Goal: Book appointment/travel/reservation

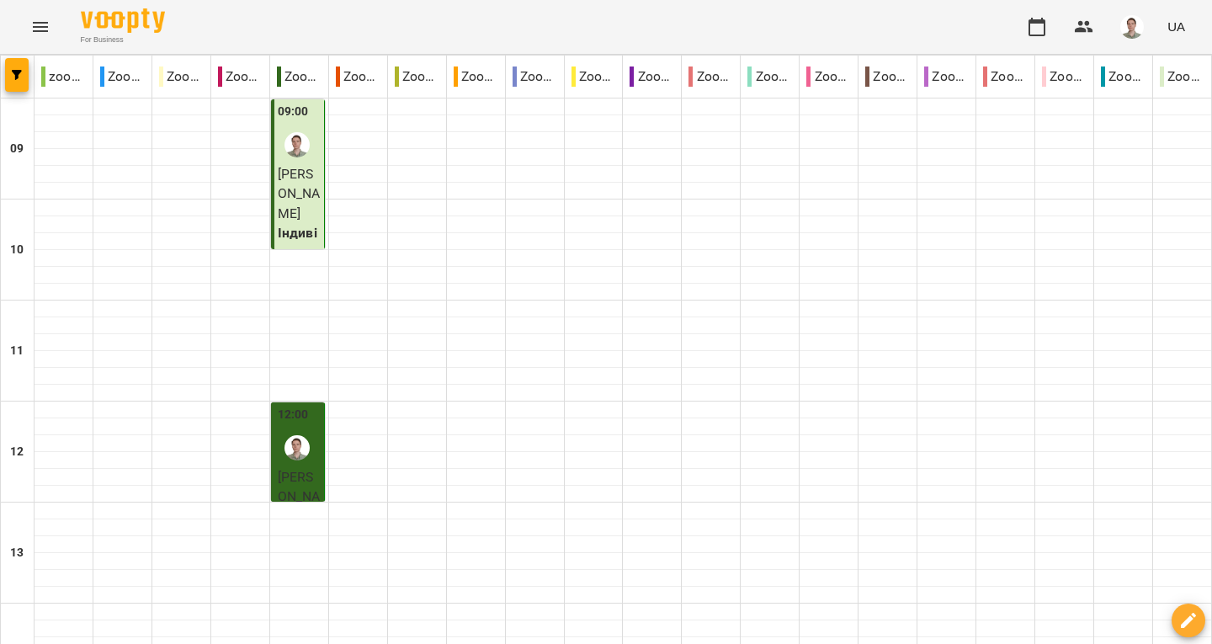
scroll to position [757, 0]
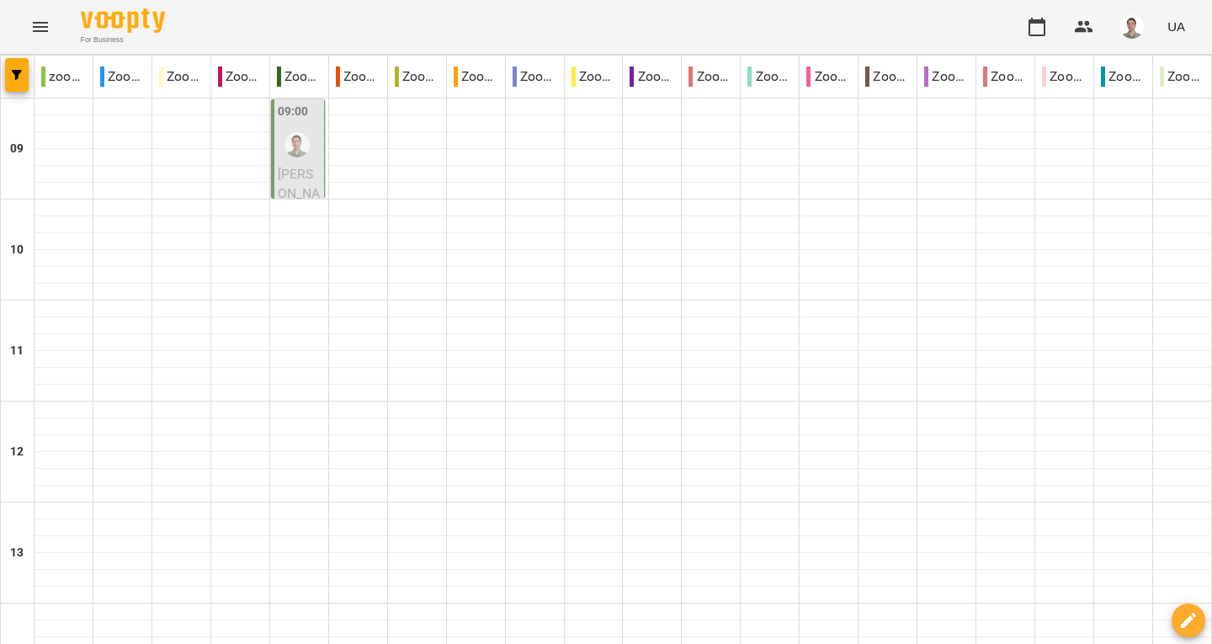
scroll to position [980, 0]
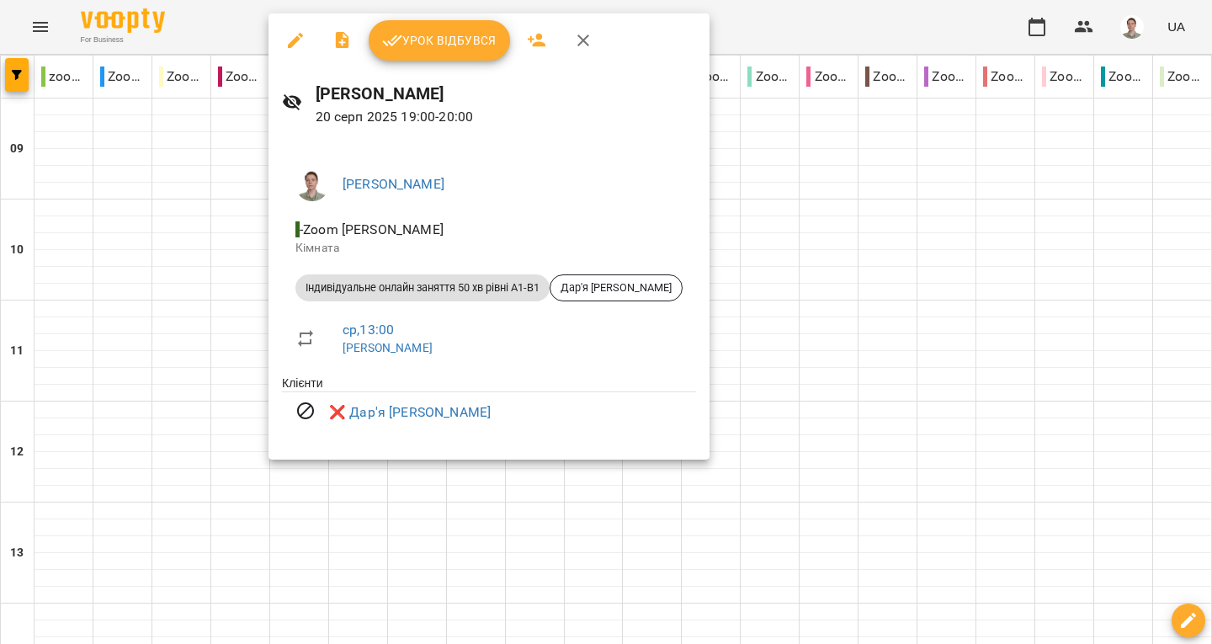
click at [576, 45] on icon "button" at bounding box center [583, 40] width 20 height 20
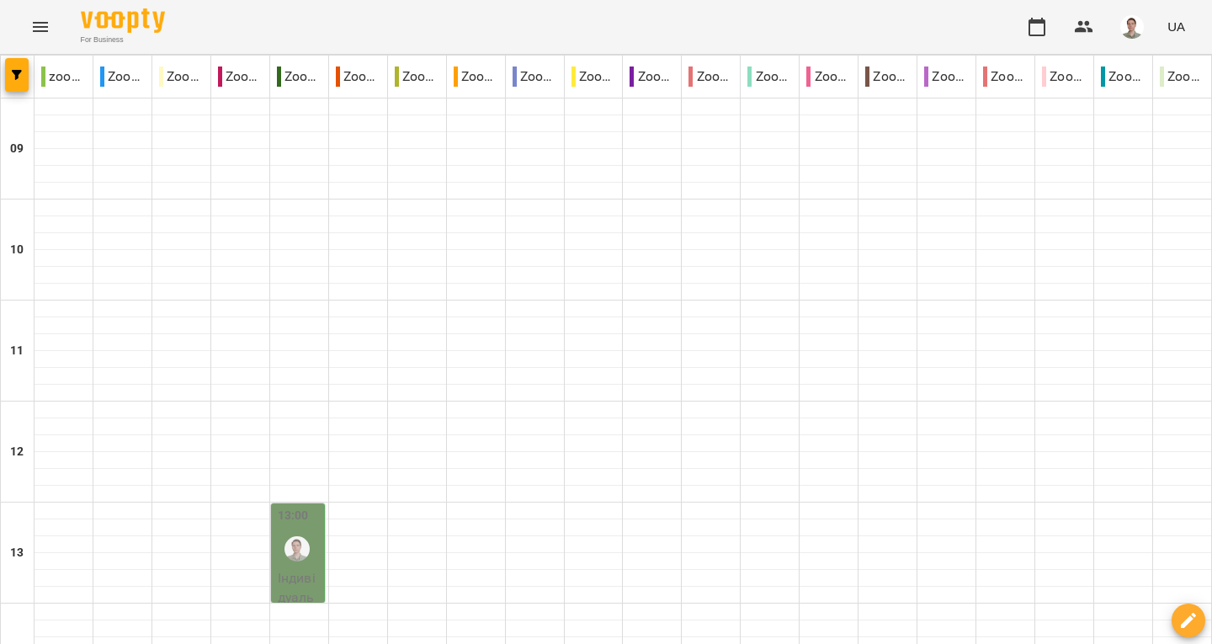
scroll to position [252, 0]
click at [287, 536] on img "Андрій" at bounding box center [296, 548] width 25 height 25
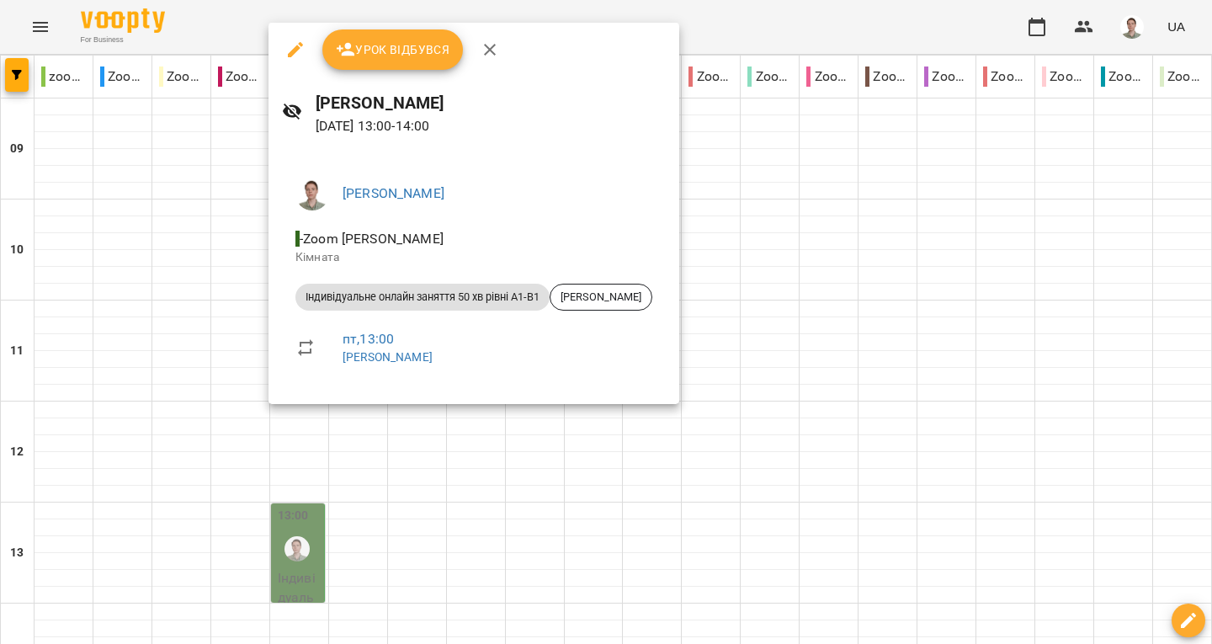
click at [486, 53] on icon "button" at bounding box center [490, 50] width 20 height 20
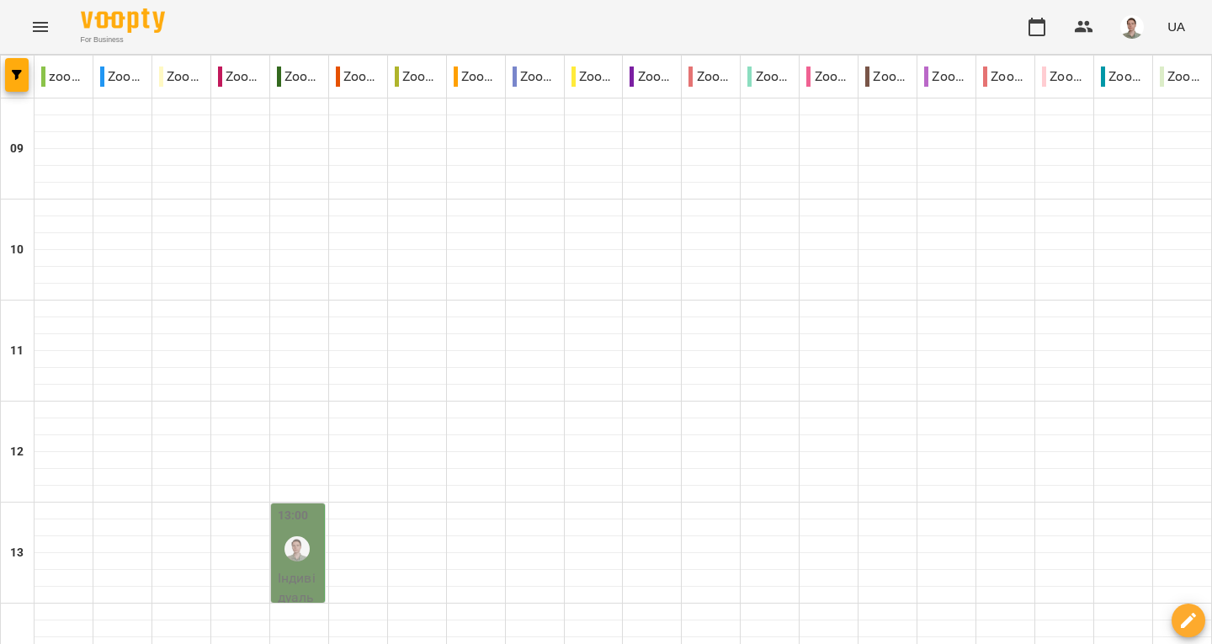
scroll to position [980, 0]
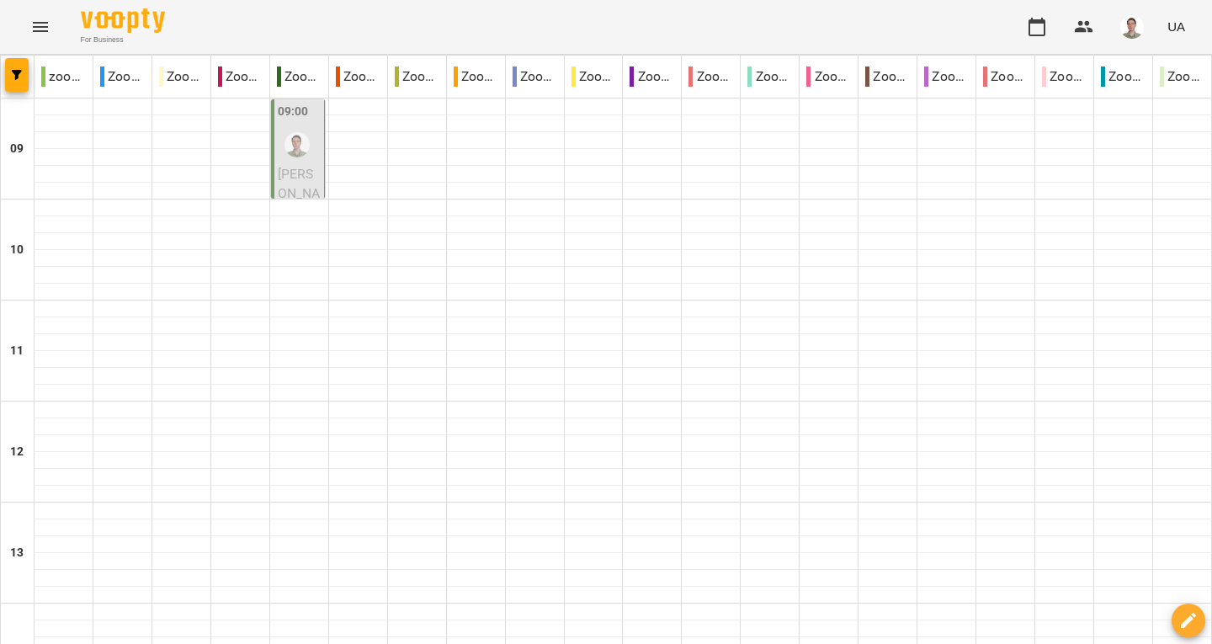
scroll to position [841, 0]
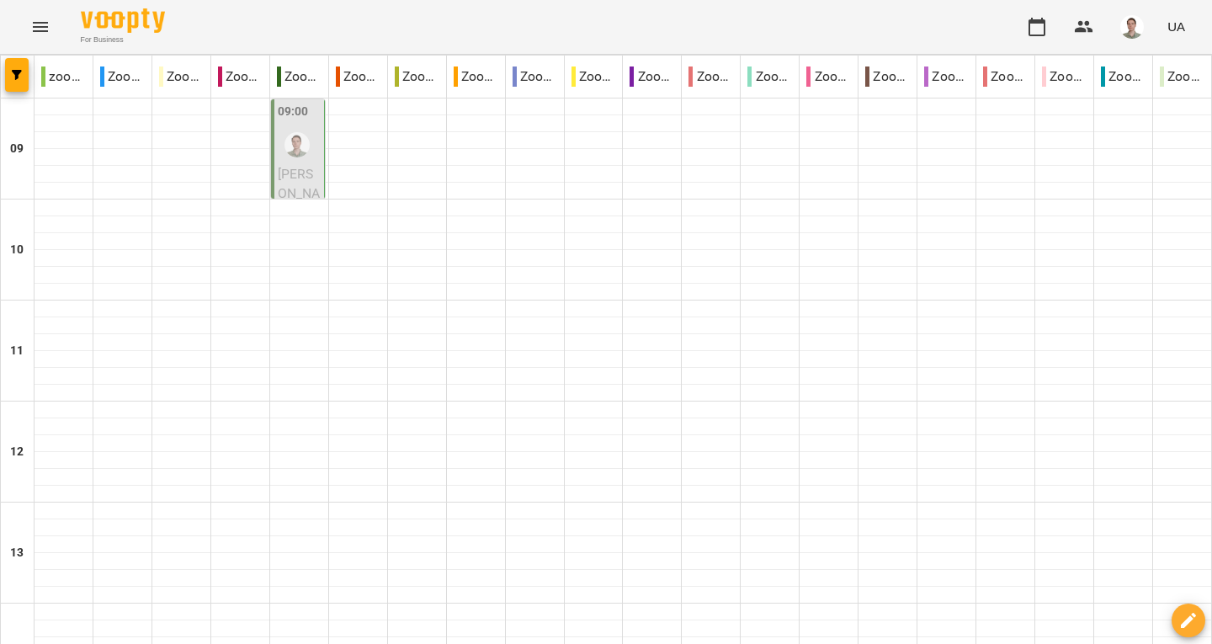
scroll to position [926, 0]
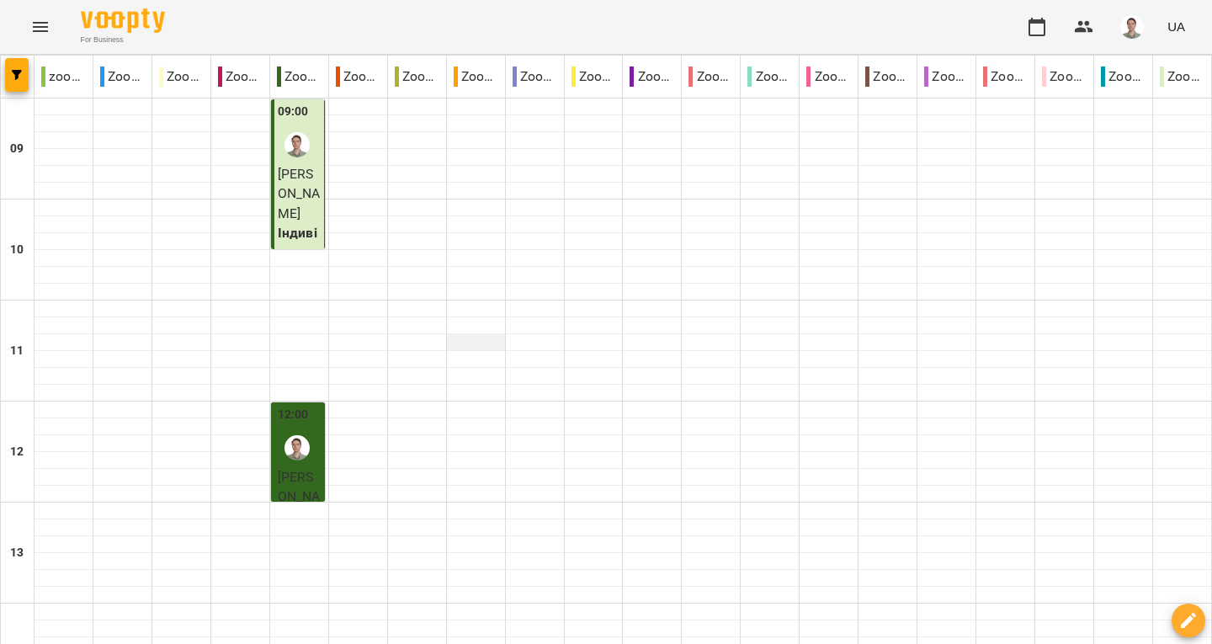
scroll to position [841, 0]
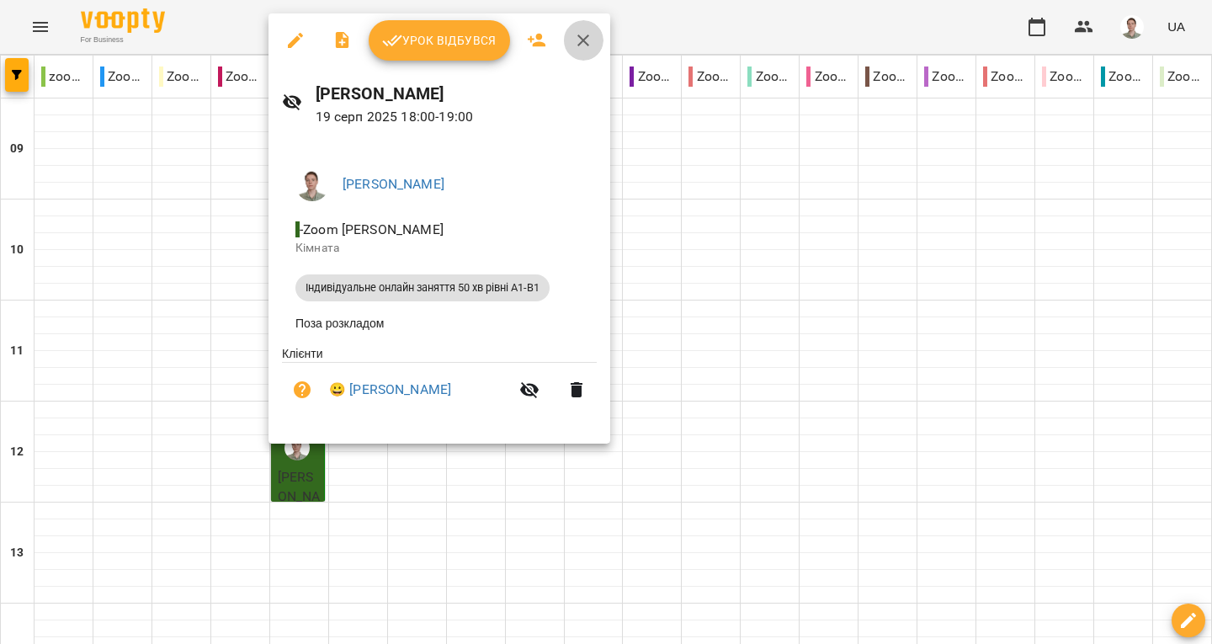
click at [581, 42] on icon "button" at bounding box center [583, 40] width 20 height 20
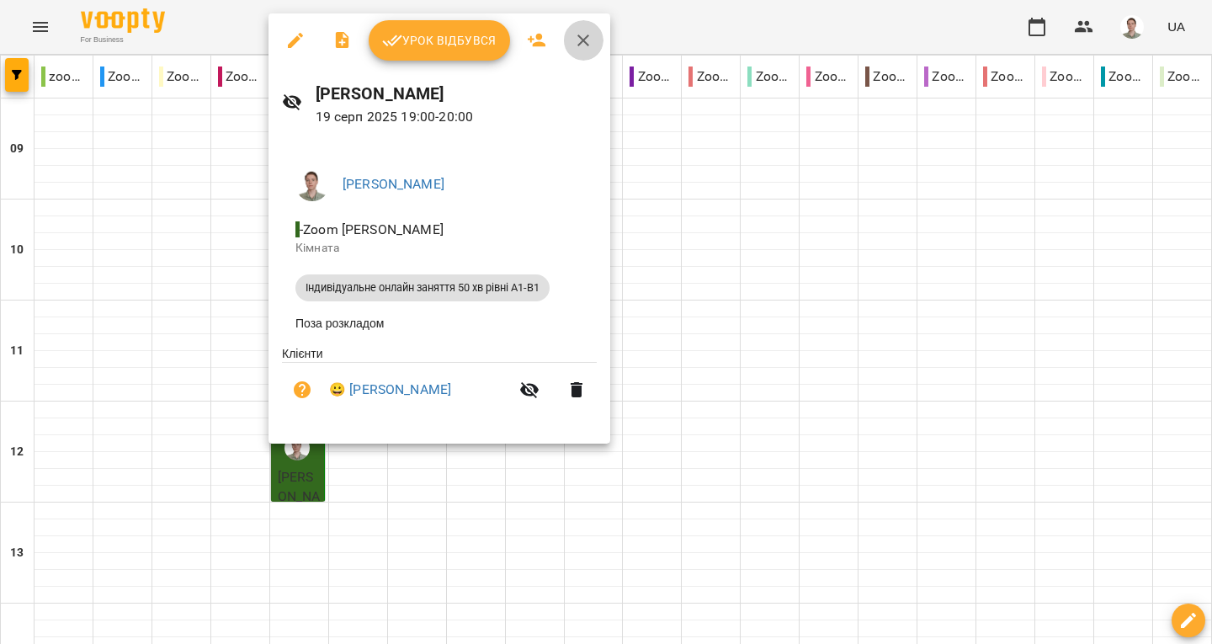
click at [586, 35] on icon "button" at bounding box center [583, 40] width 20 height 20
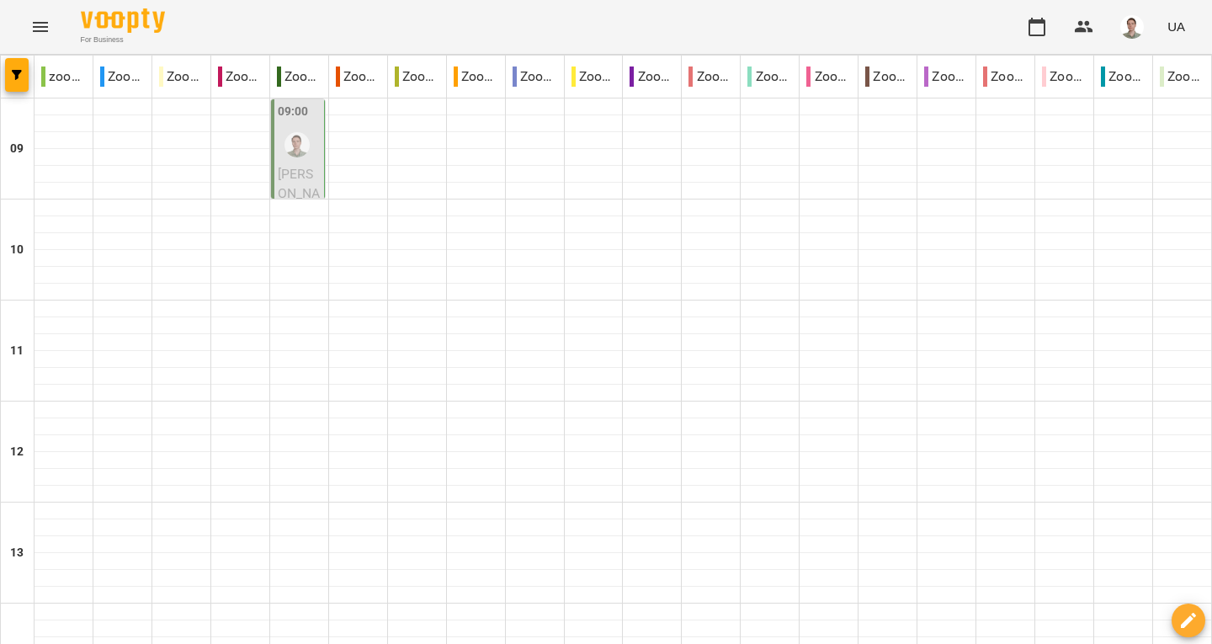
click at [310, 147] on div at bounding box center [297, 144] width 39 height 39
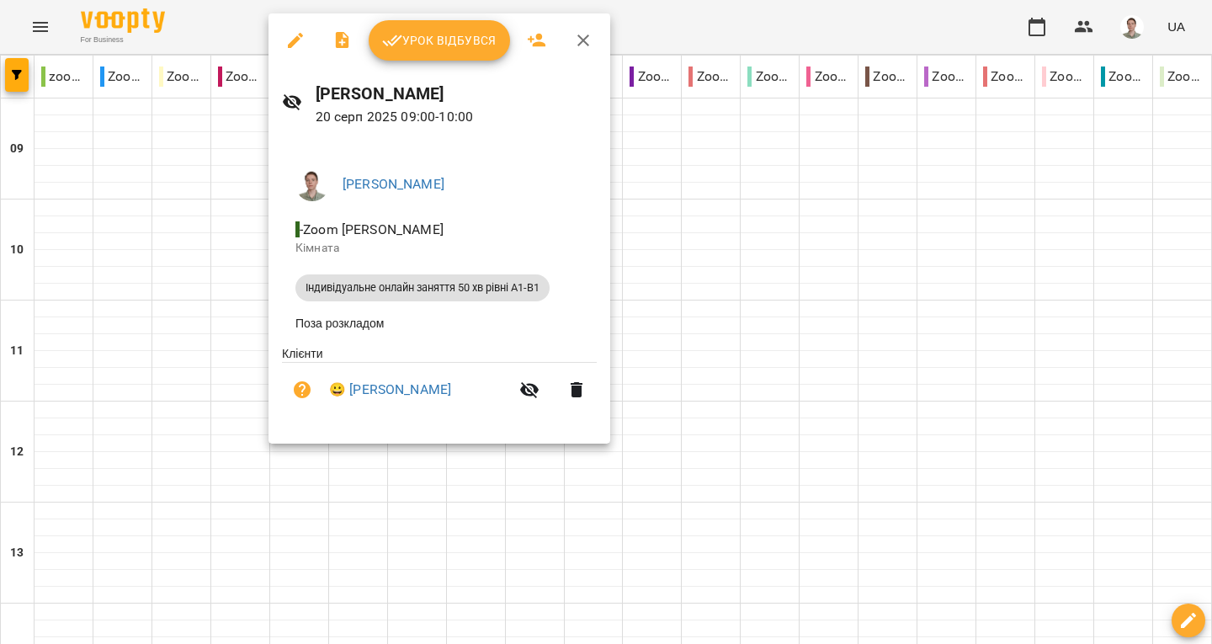
click at [581, 44] on icon "button" at bounding box center [583, 40] width 20 height 20
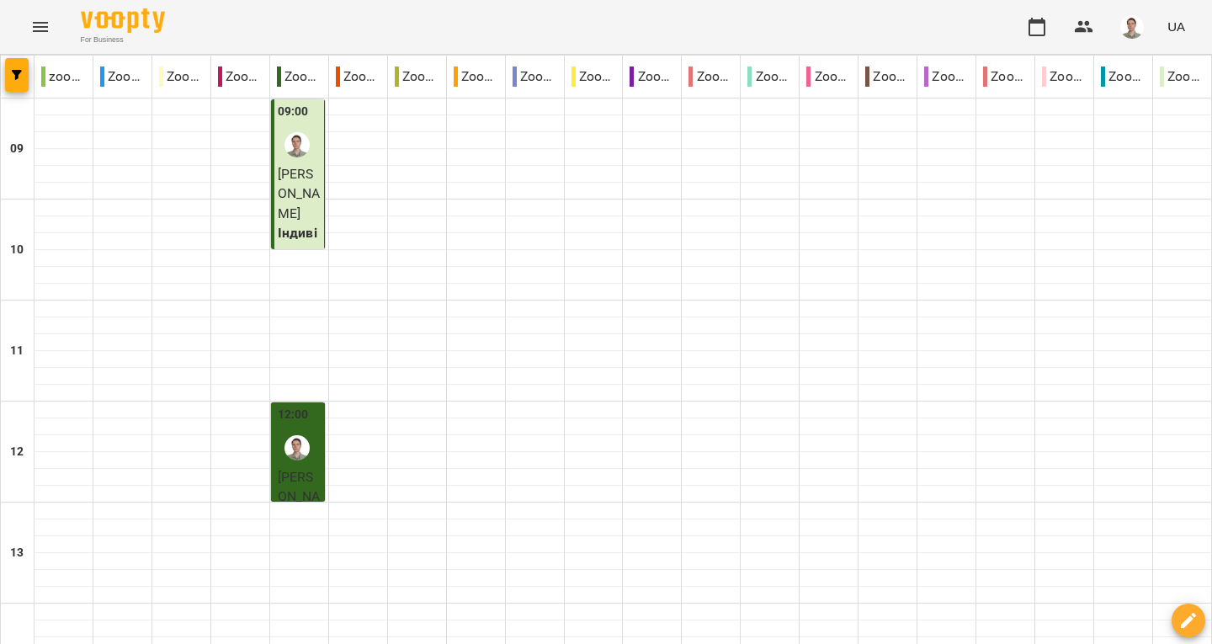
scroll to position [812, 0]
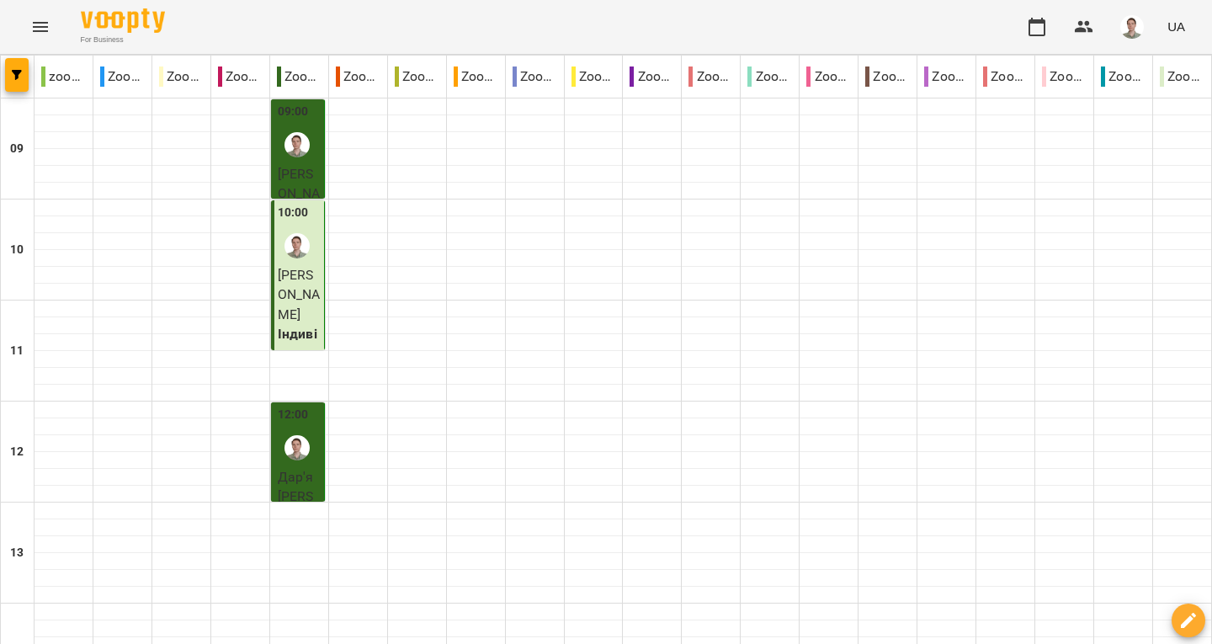
scroll to position [980, 0]
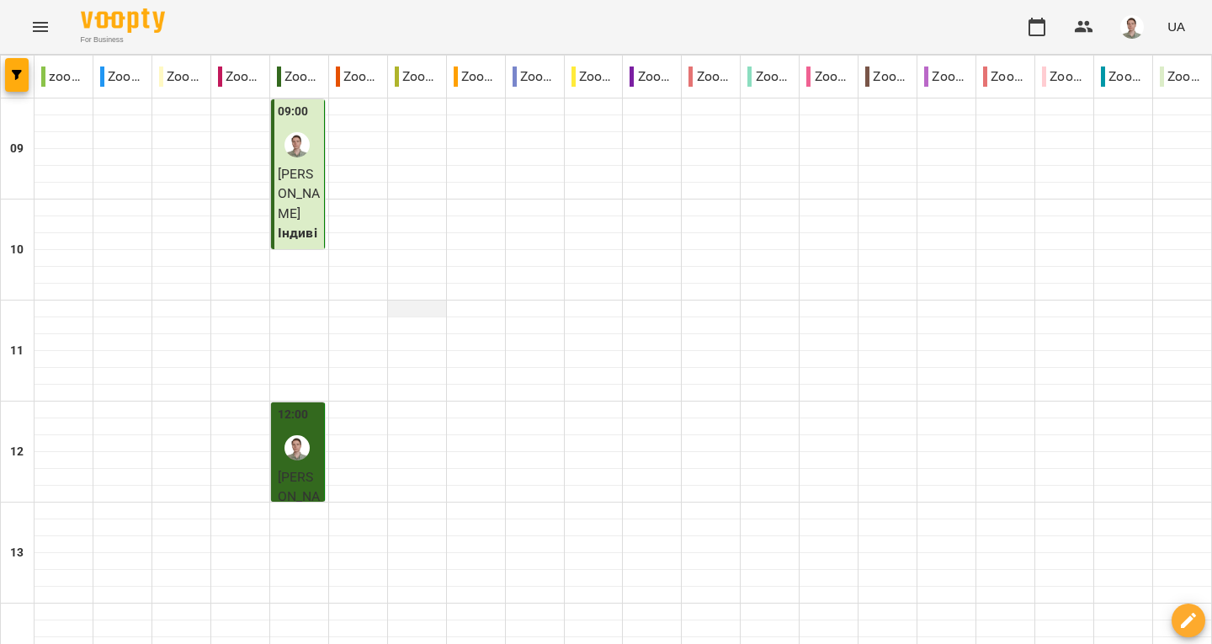
scroll to position [168, 0]
click at [307, 428] on div at bounding box center [297, 447] width 39 height 39
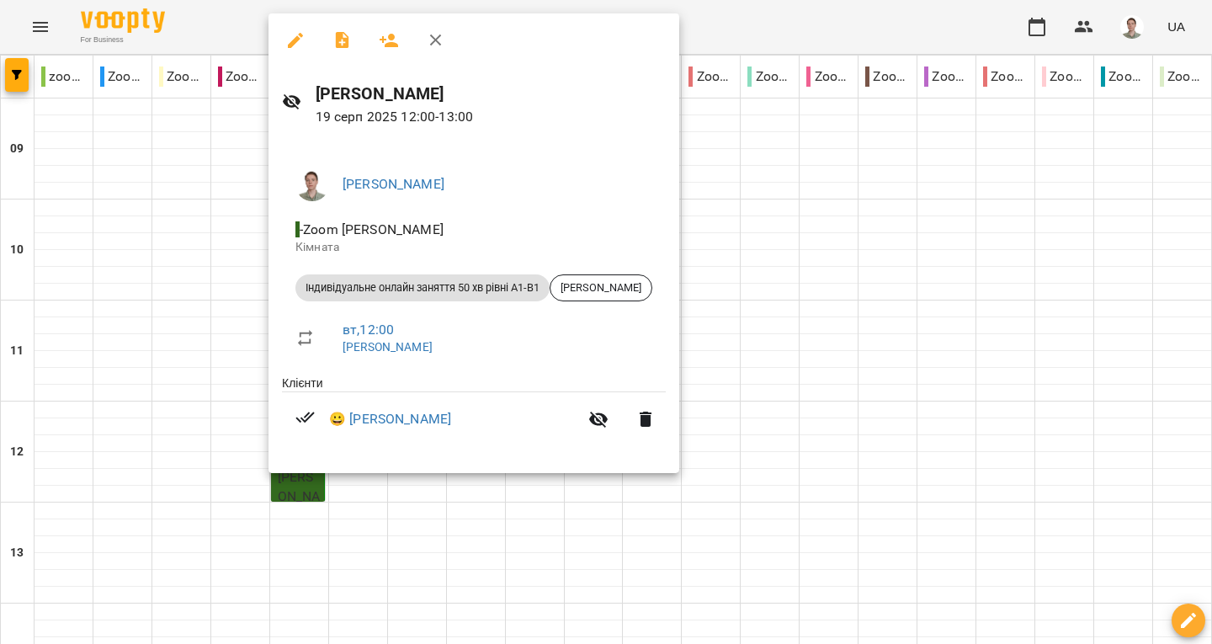
click at [433, 51] on button "button" at bounding box center [436, 40] width 40 height 40
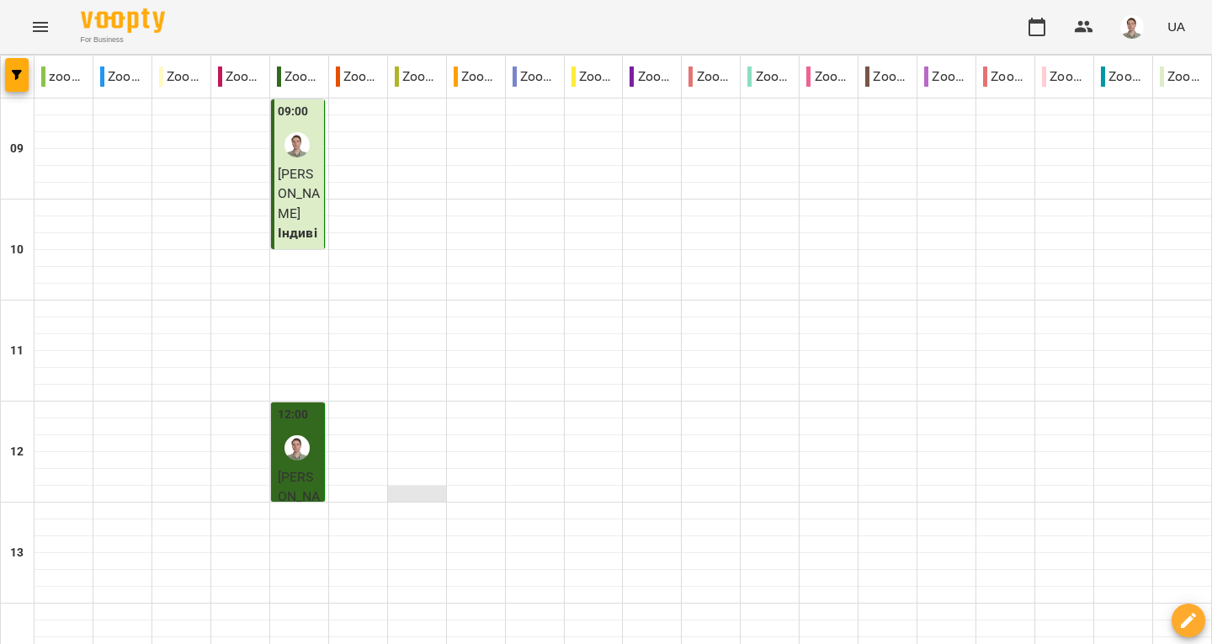
scroll to position [896, 0]
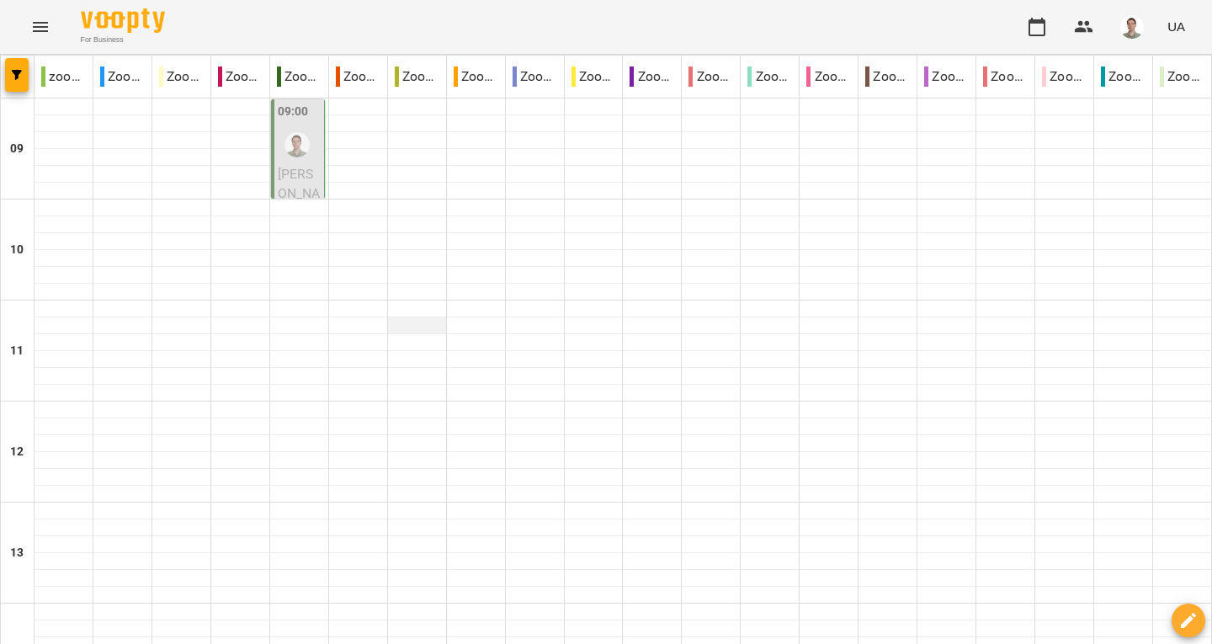
scroll to position [0, 0]
click at [307, 146] on div at bounding box center [297, 144] width 39 height 39
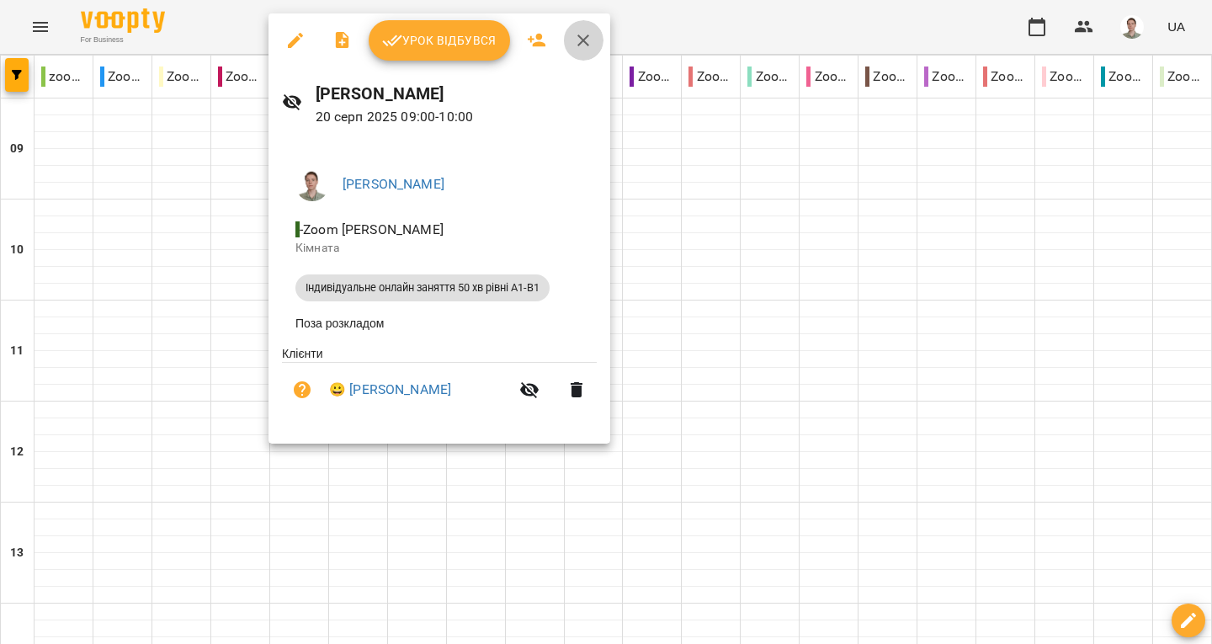
click at [581, 45] on icon "button" at bounding box center [583, 40] width 20 height 20
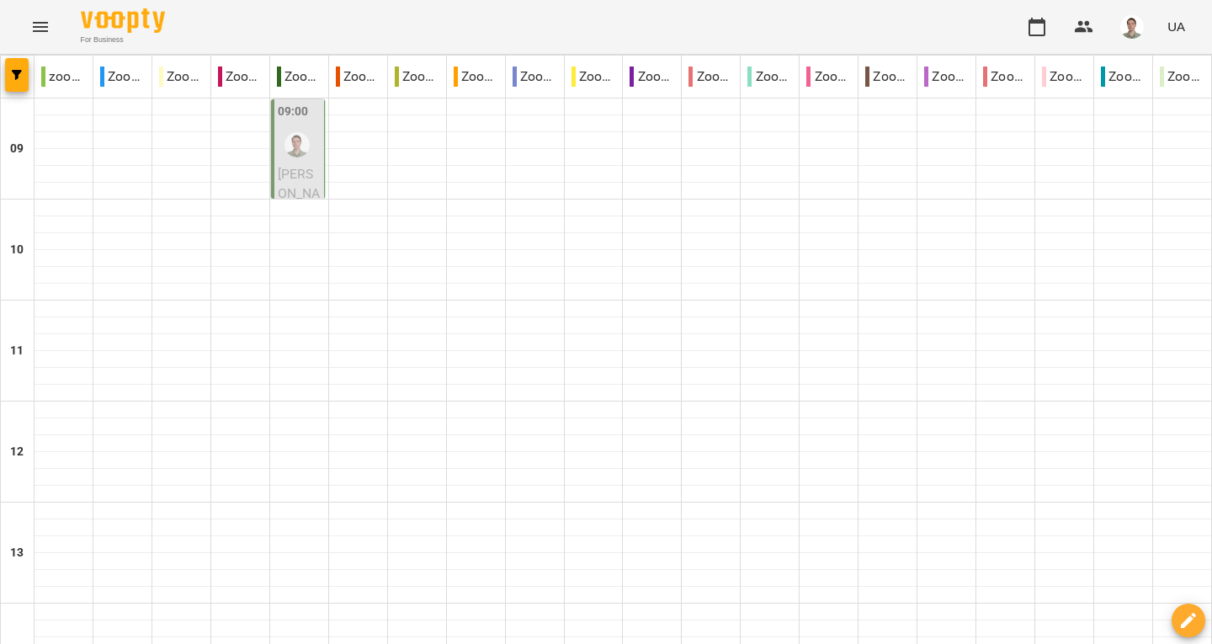
scroll to position [926, 0]
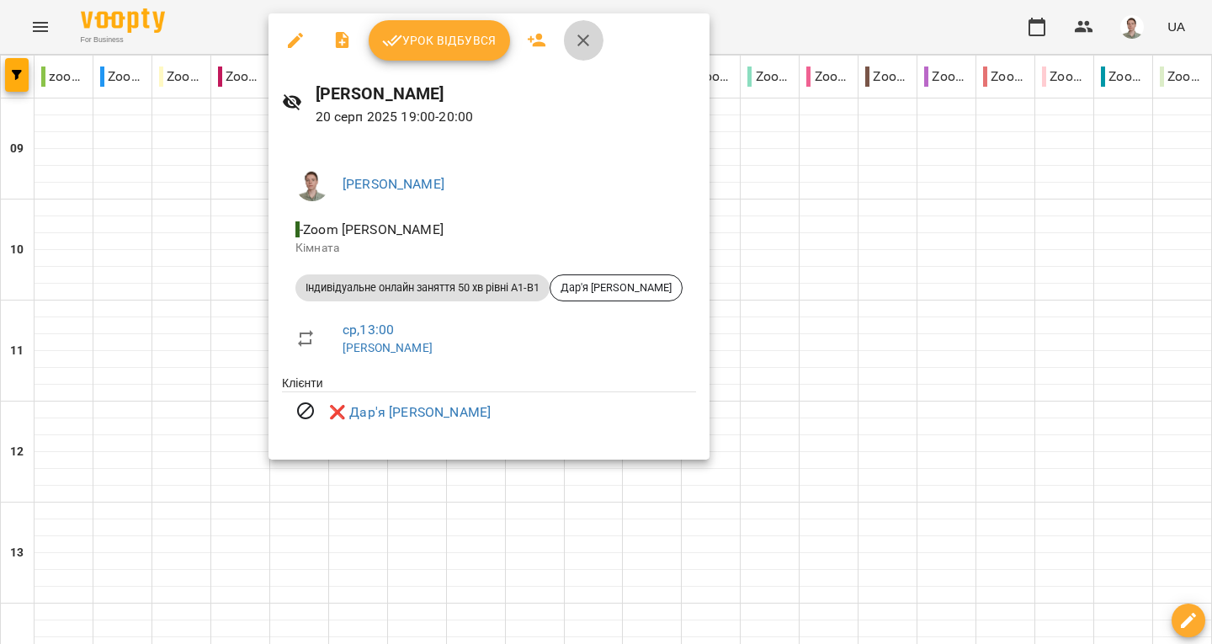
click at [586, 45] on icon "button" at bounding box center [583, 40] width 12 height 12
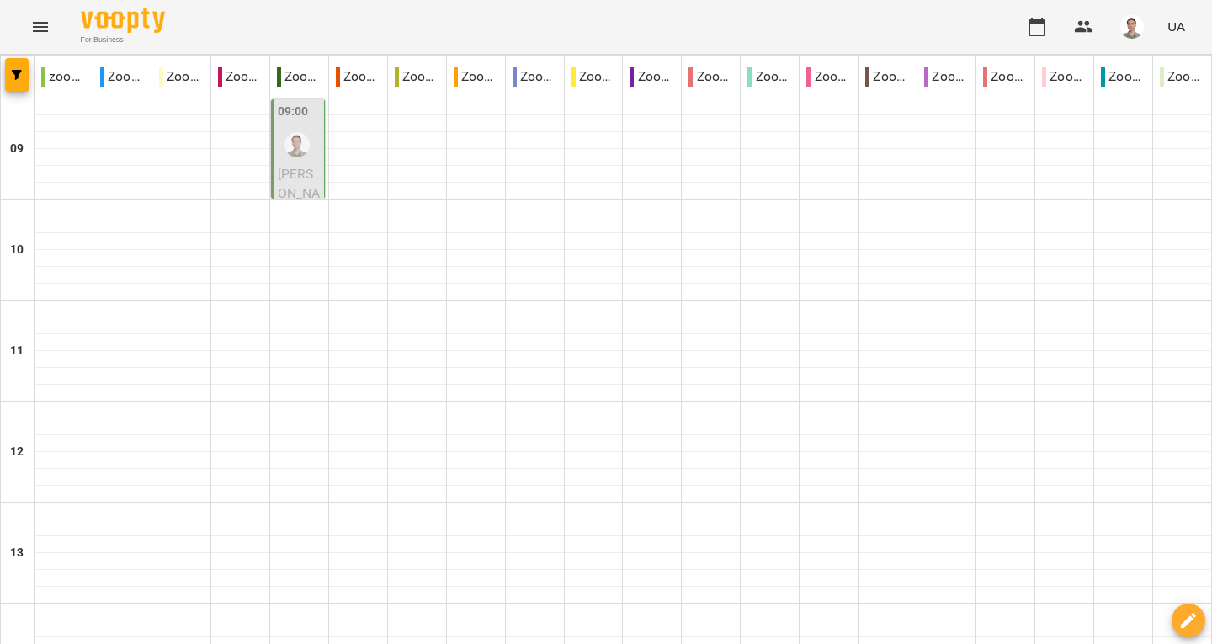
scroll to position [980, 0]
click at [300, 115] on label "09:00" at bounding box center [293, 112] width 31 height 19
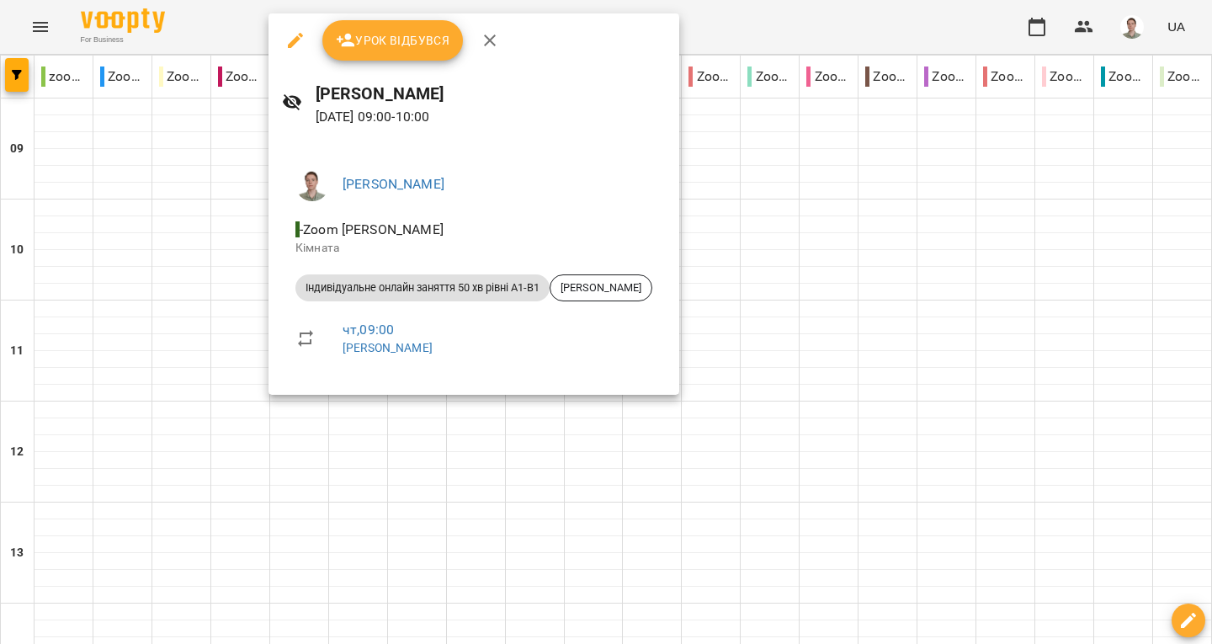
click at [487, 45] on icon "button" at bounding box center [490, 40] width 20 height 20
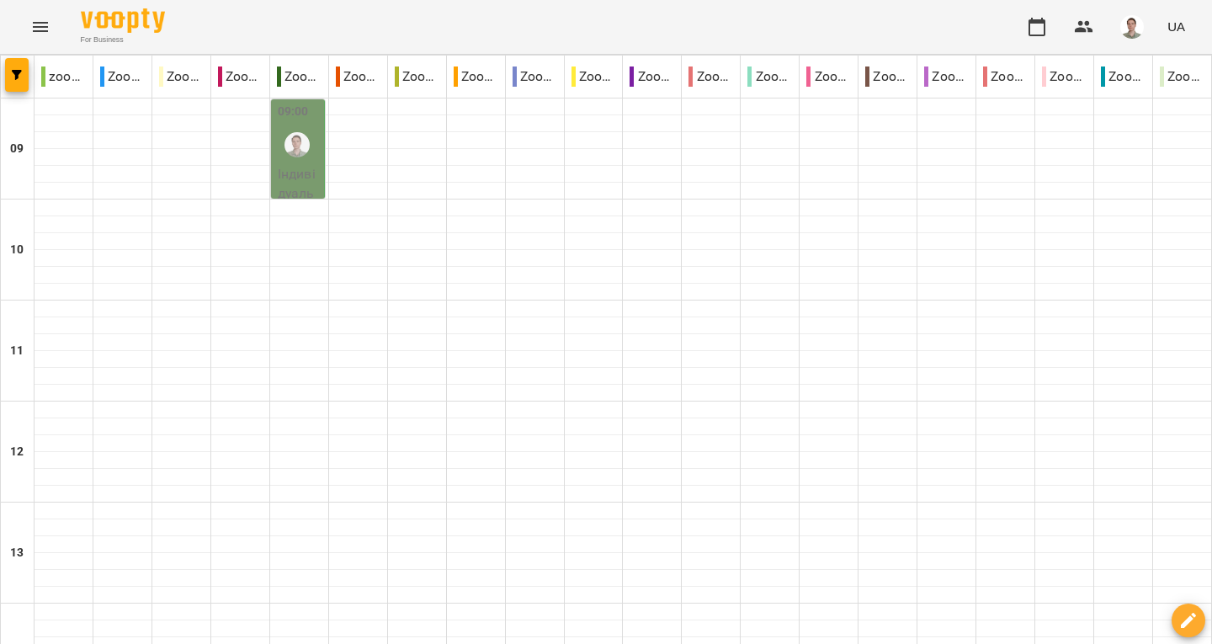
click at [299, 152] on img "Андрій" at bounding box center [296, 144] width 25 height 25
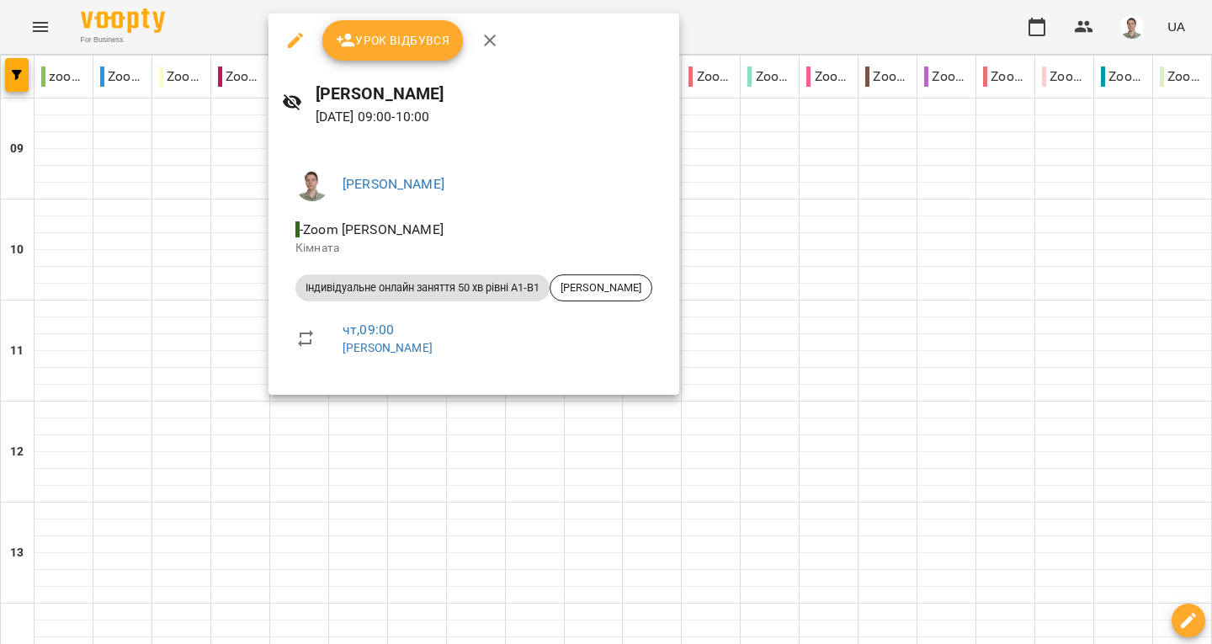
click at [481, 40] on icon "button" at bounding box center [490, 40] width 20 height 20
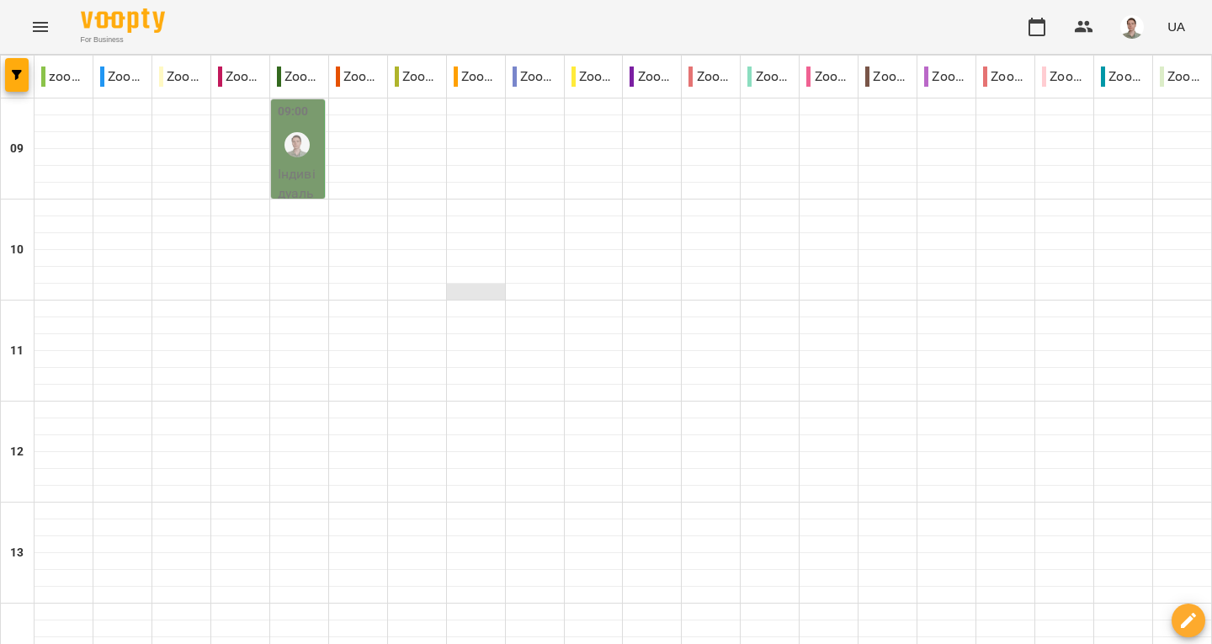
scroll to position [0, 0]
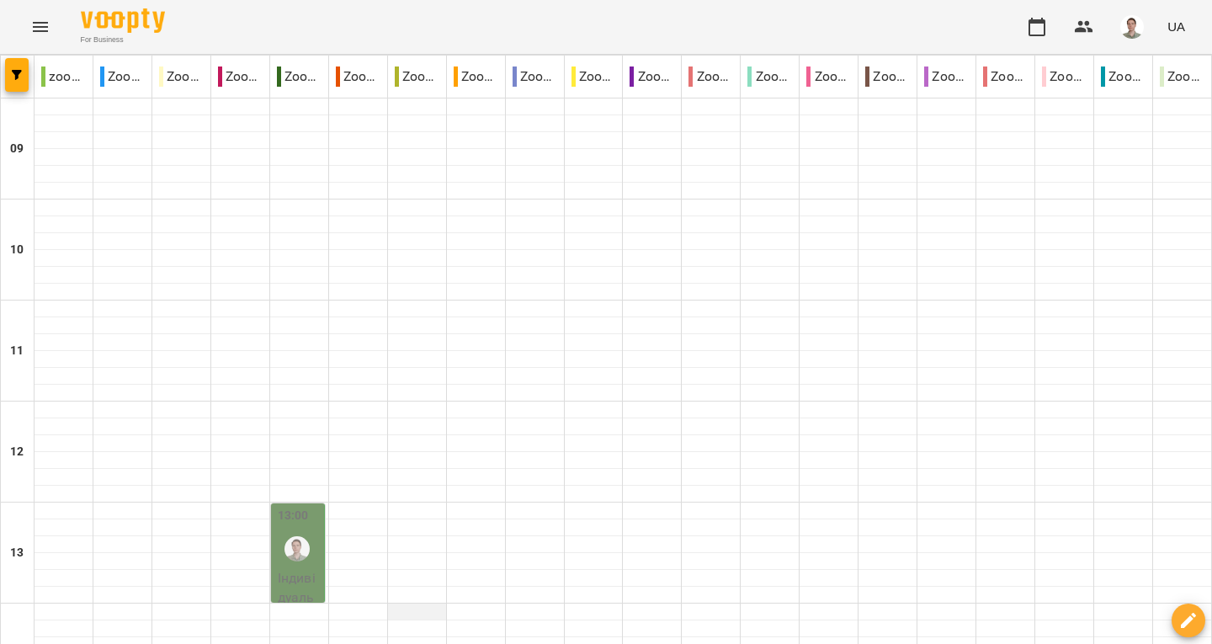
scroll to position [926, 0]
